Goal: Check status

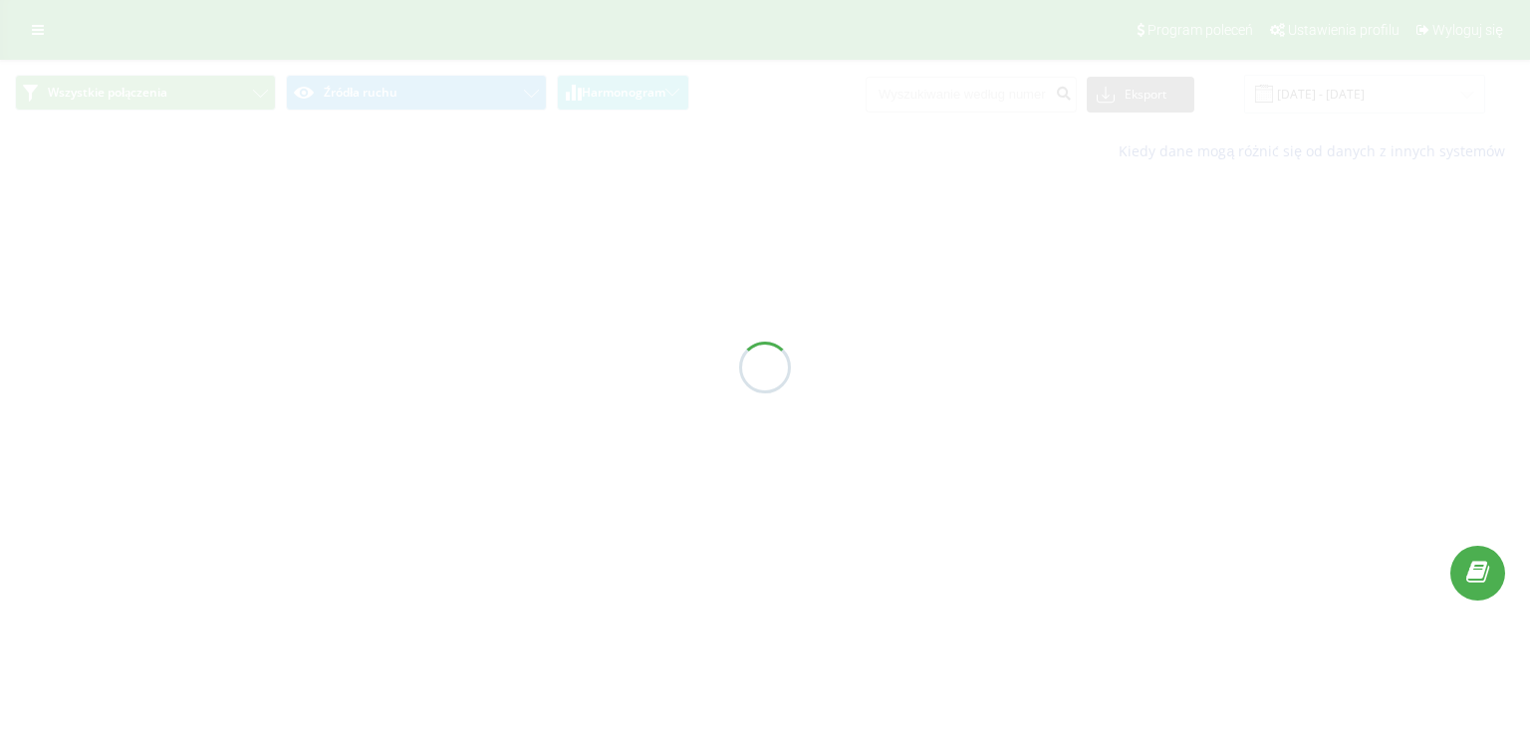
click at [333, 162] on div "Kiedy dane mogą różnić się od danych z innych systemów" at bounding box center [765, 152] width 1528 height 48
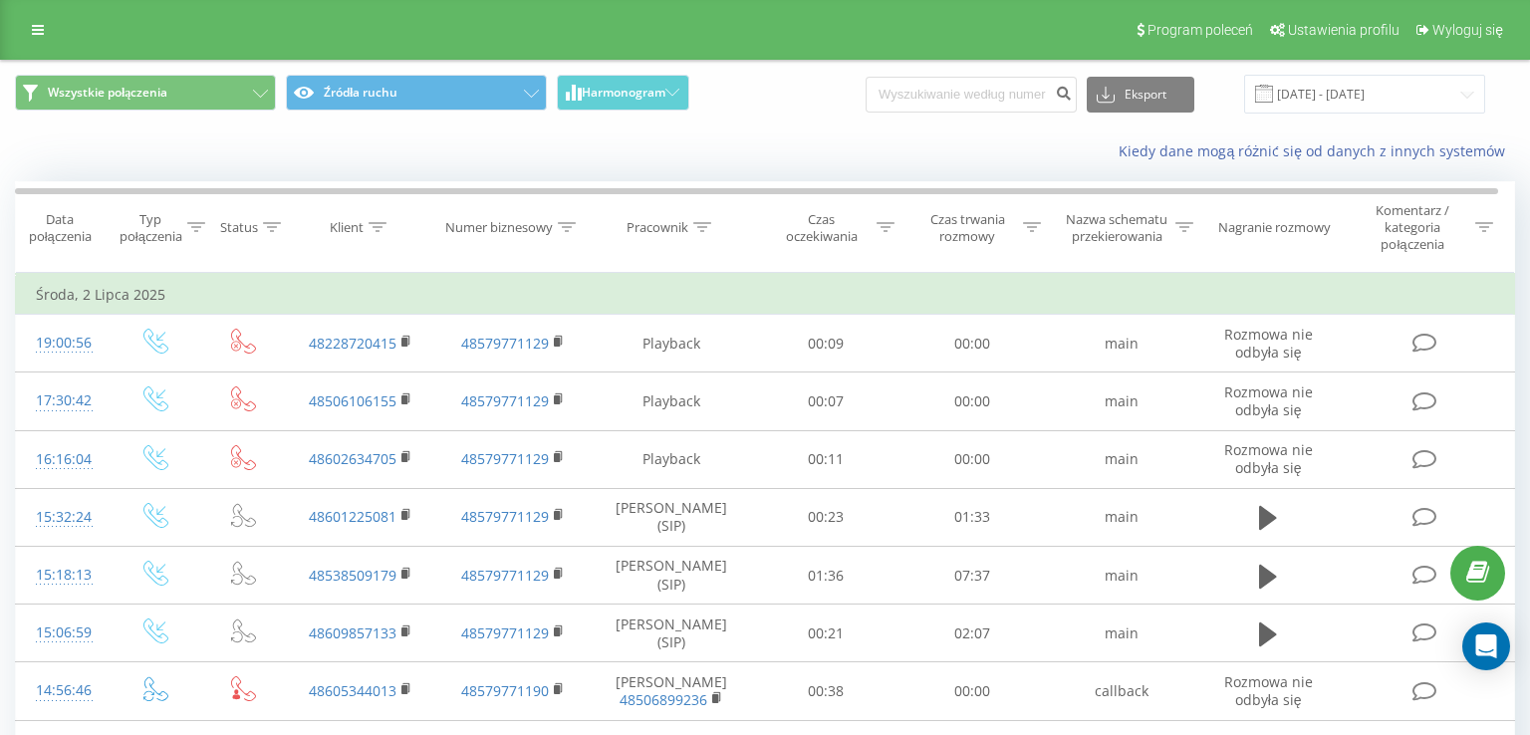
click at [333, 162] on div "Kiedy dane mogą różnić się od danych z innych systemów" at bounding box center [765, 152] width 1528 height 48
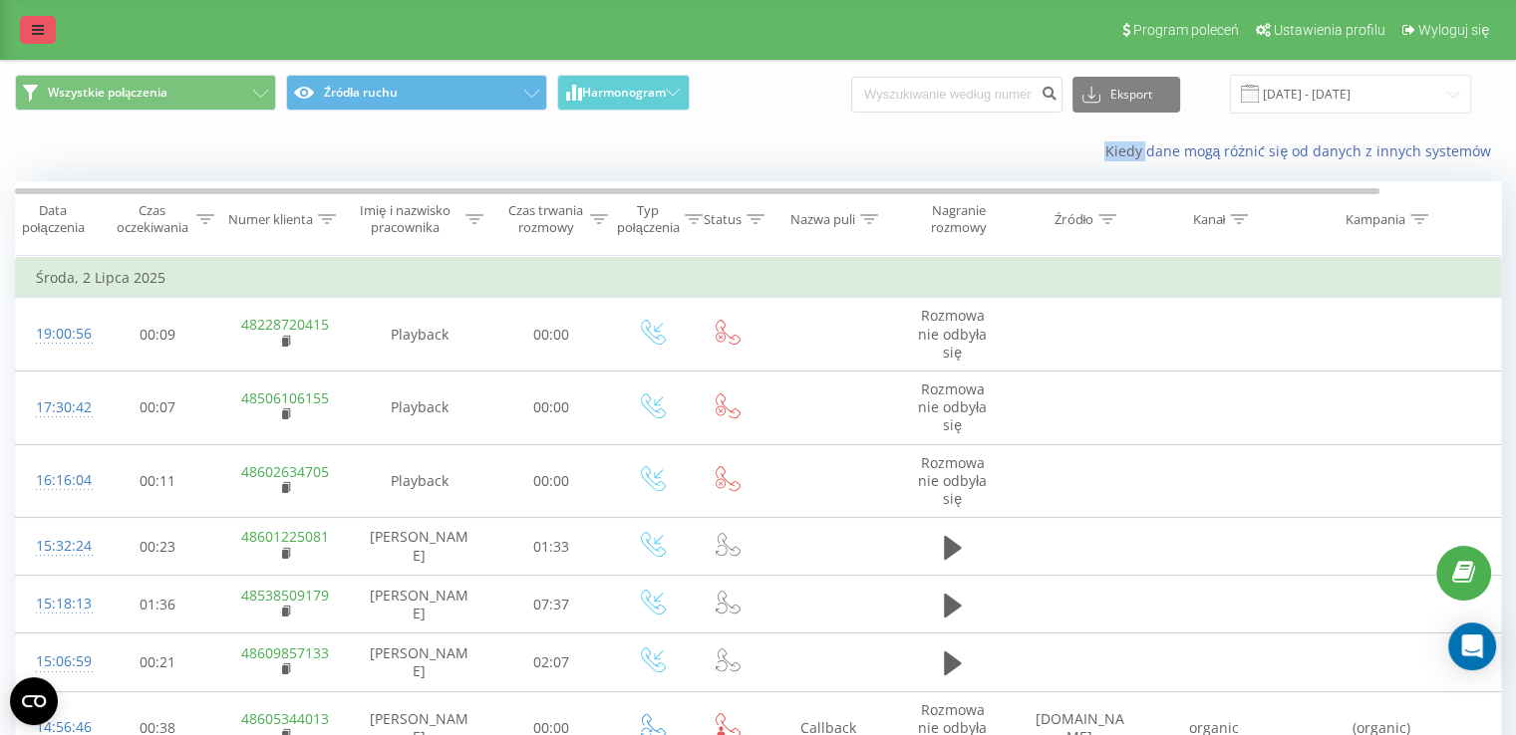
click at [41, 27] on icon at bounding box center [38, 30] width 12 height 14
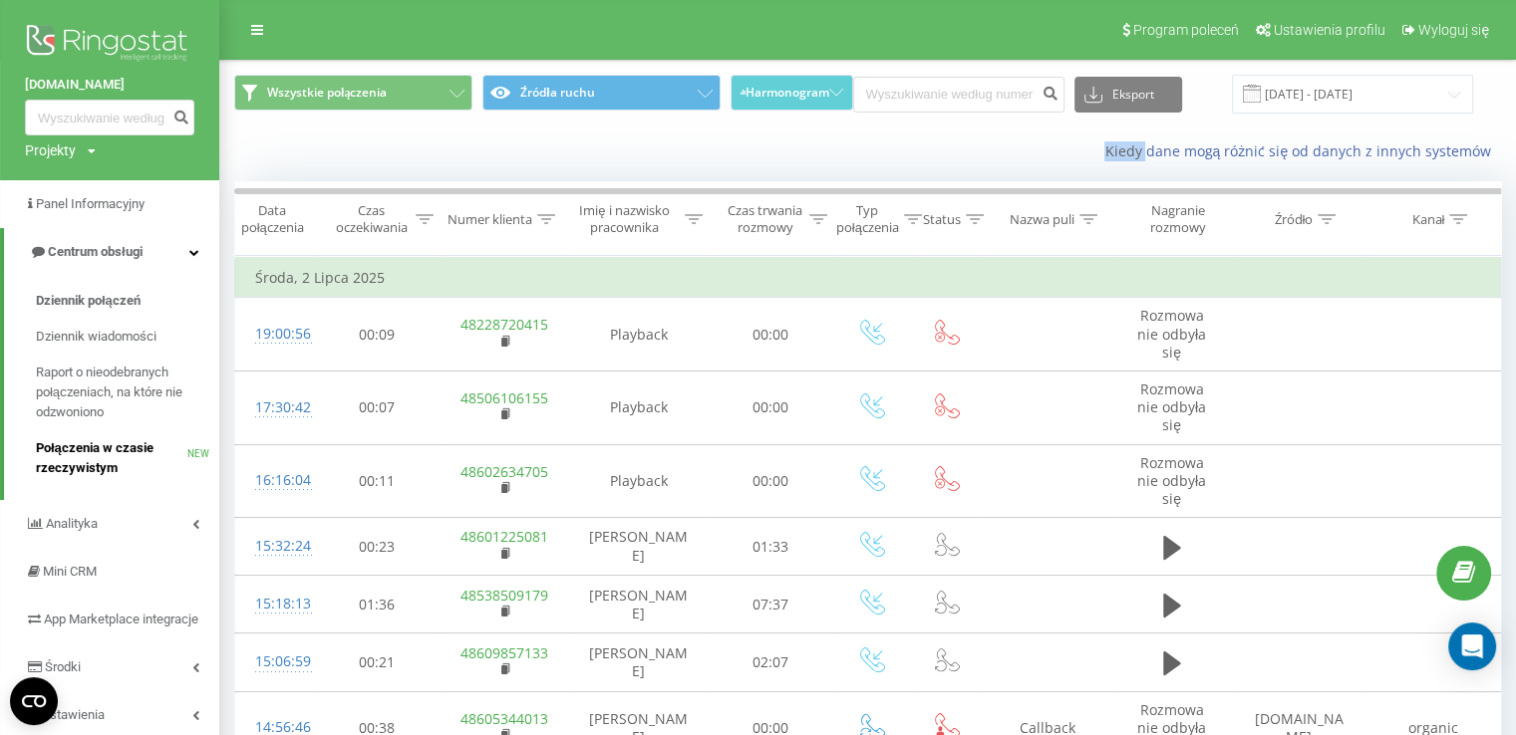
click at [120, 442] on span "Połączenia w czasie rzeczywistym" at bounding box center [111, 458] width 151 height 40
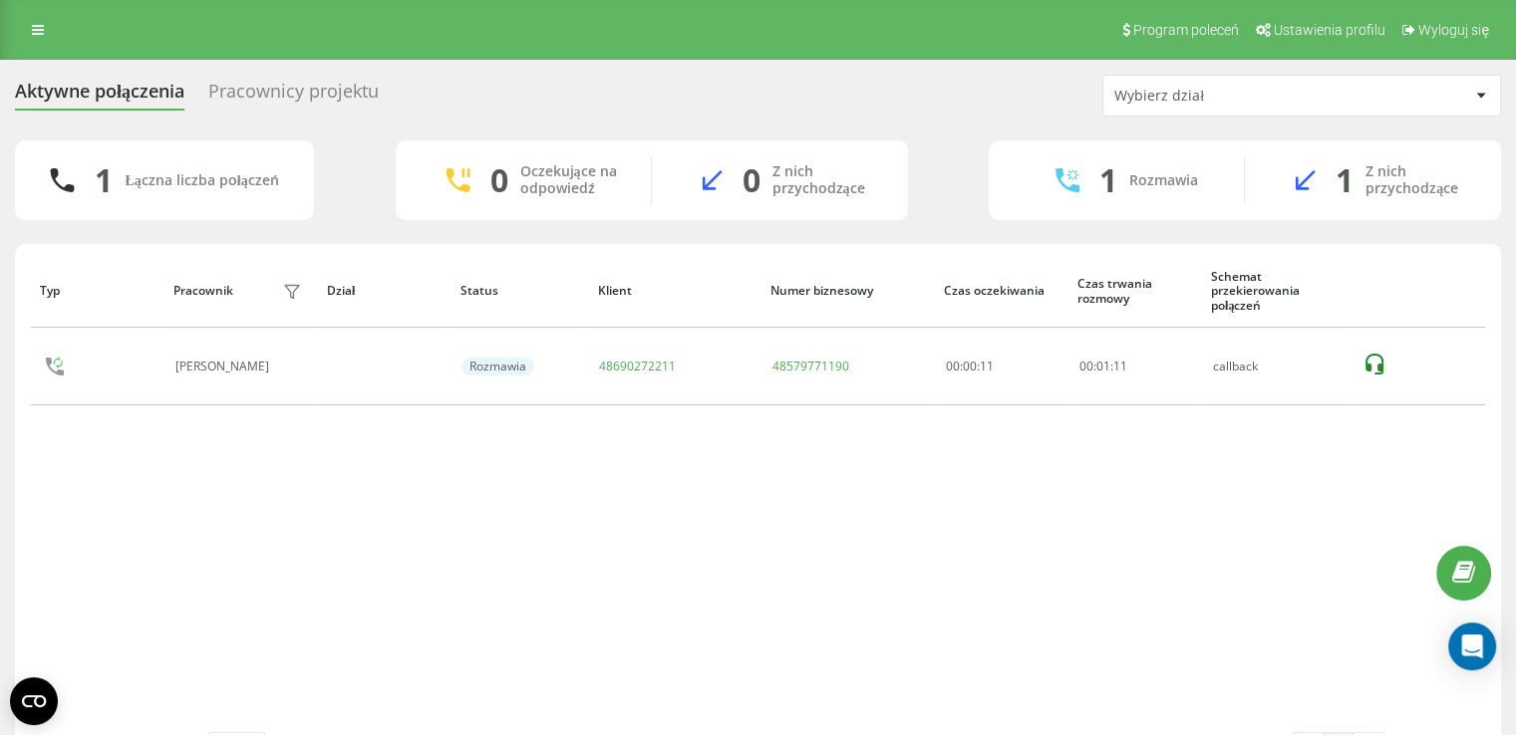
click at [277, 85] on div "Pracownicy projektu" at bounding box center [293, 96] width 170 height 31
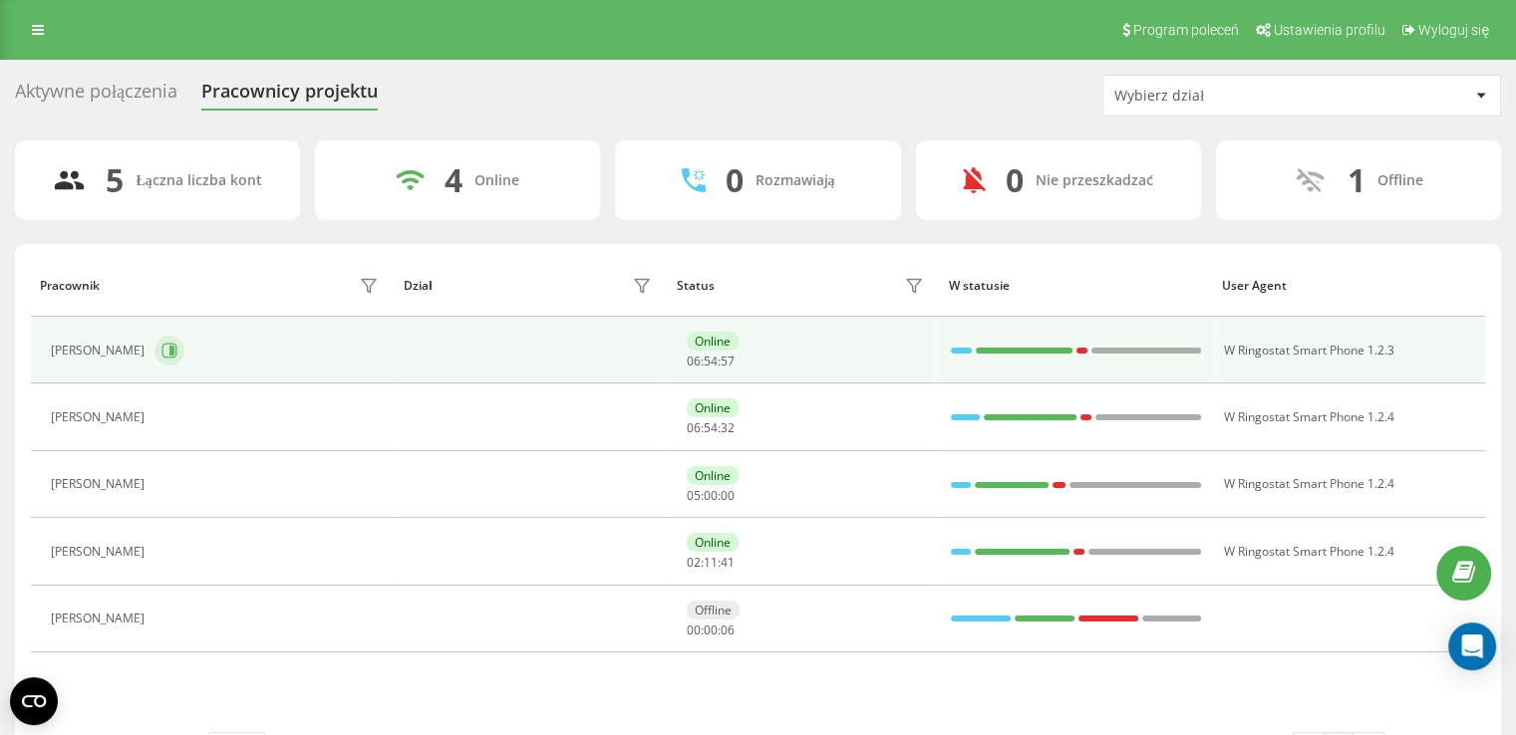
click at [184, 349] on button at bounding box center [169, 351] width 30 height 30
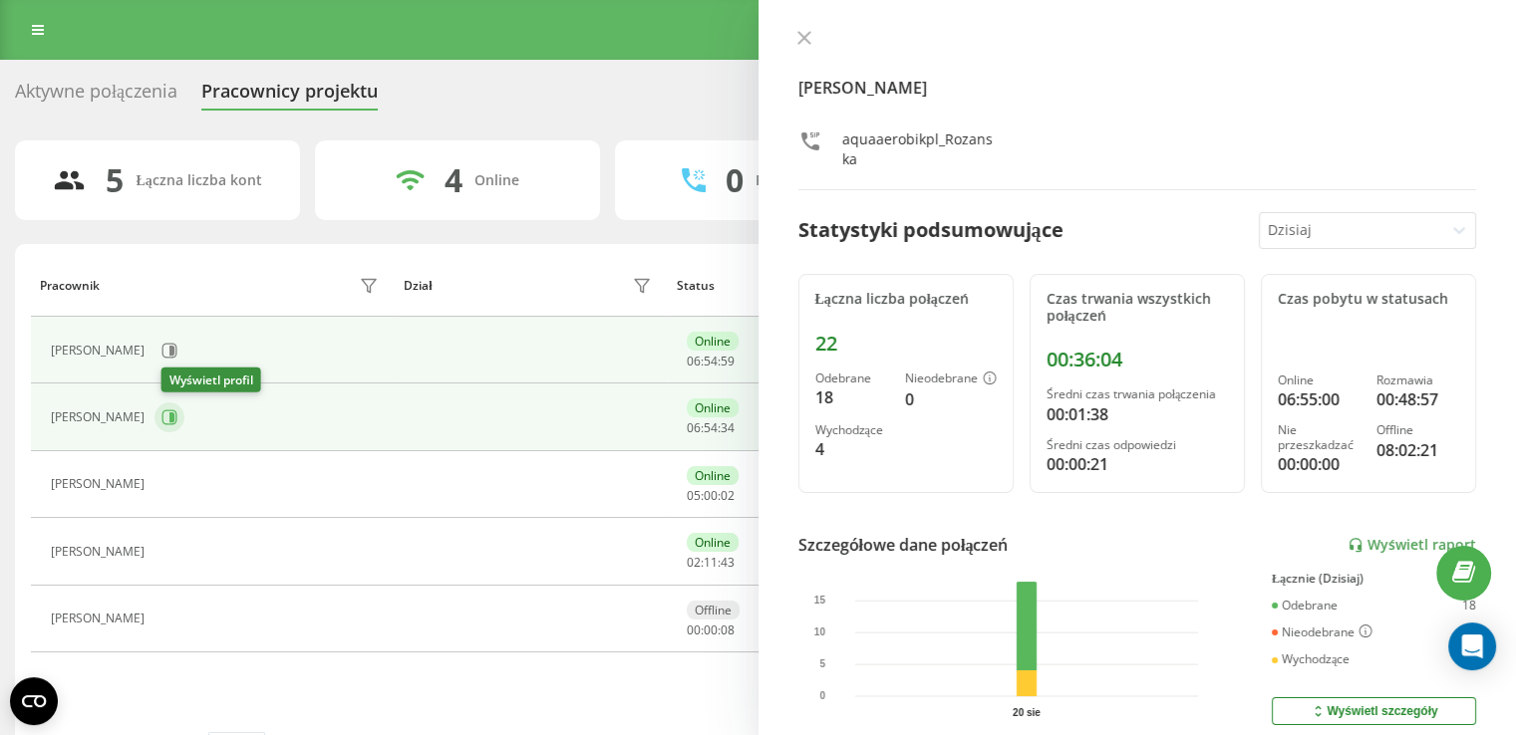
click at [174, 416] on icon at bounding box center [171, 418] width 5 height 10
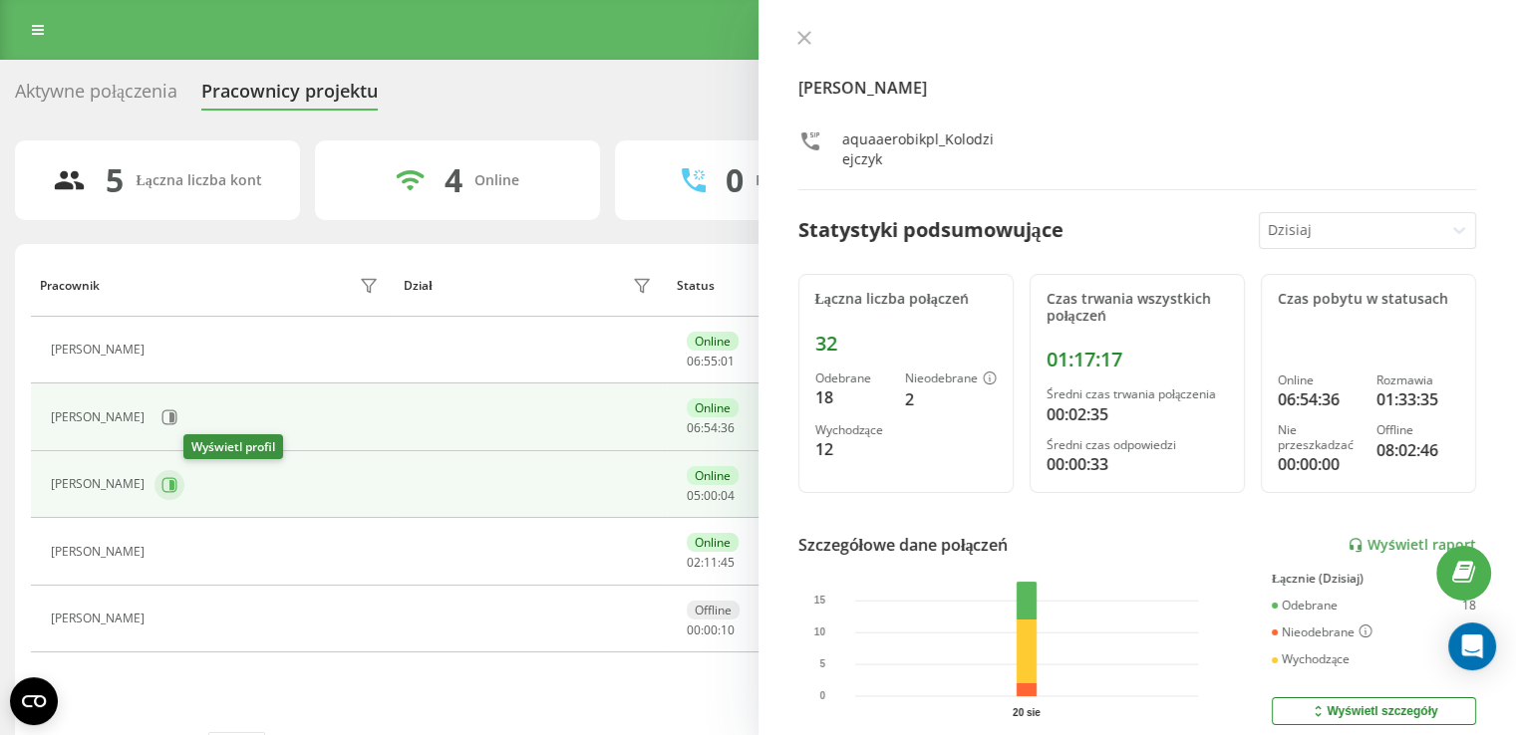
click at [184, 487] on button at bounding box center [169, 485] width 30 height 30
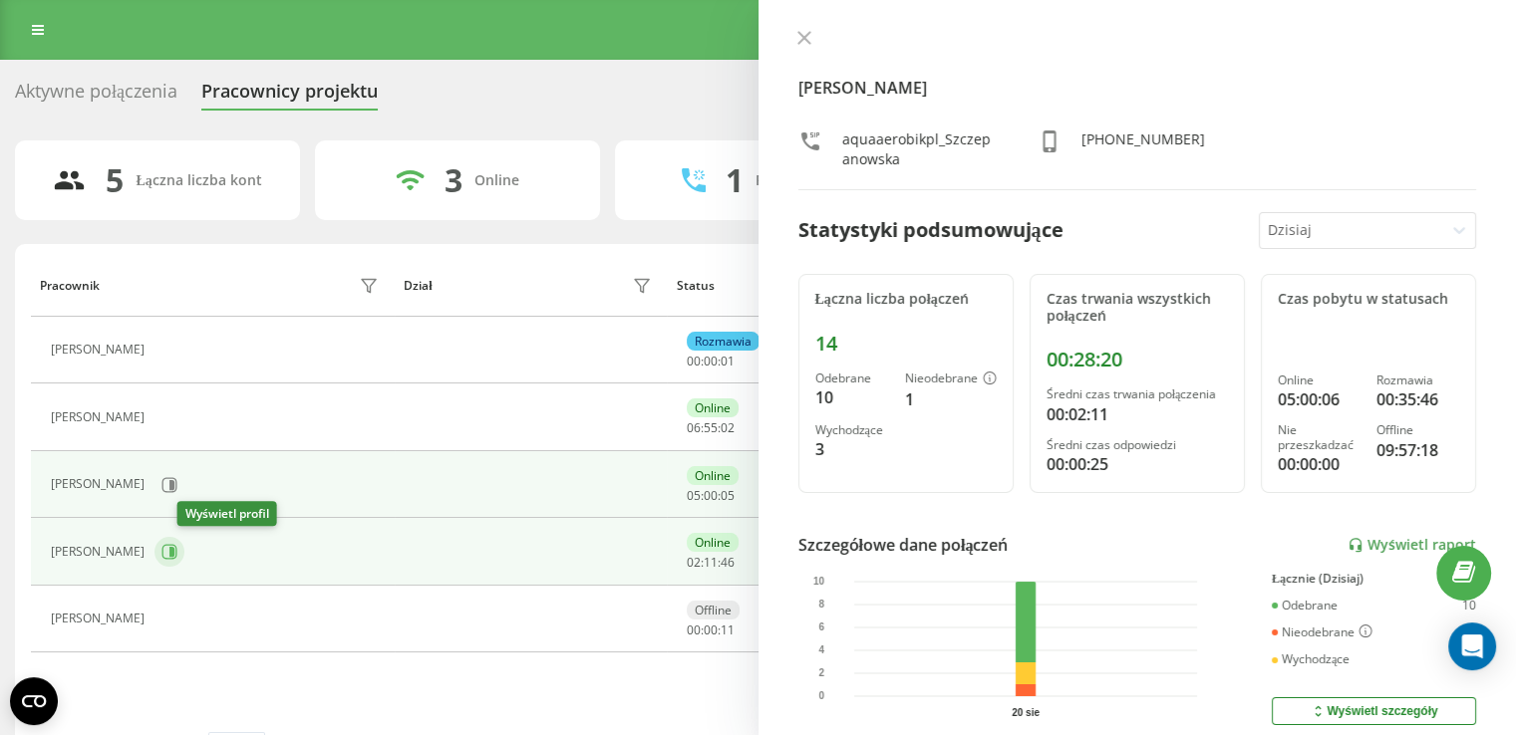
click at [174, 555] on icon at bounding box center [171, 552] width 5 height 10
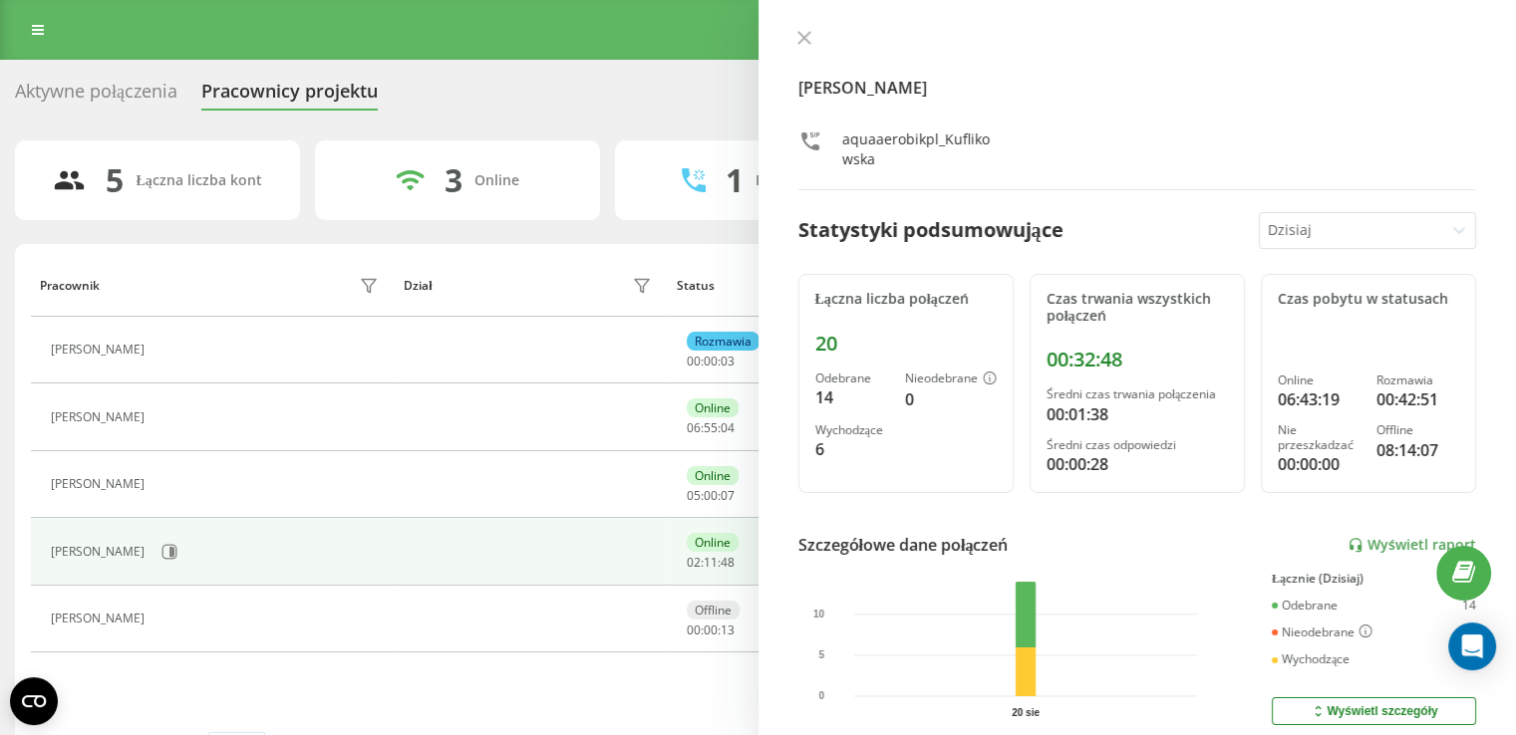
click at [799, 26] on div "[PERSON_NAME] aquaaerobikpl_Kuflikowska Statystyki podsumowujące [DATE] Łączna …" at bounding box center [1137, 367] width 758 height 735
click at [812, 37] on button at bounding box center [804, 39] width 26 height 19
